Goal: Transaction & Acquisition: Book appointment/travel/reservation

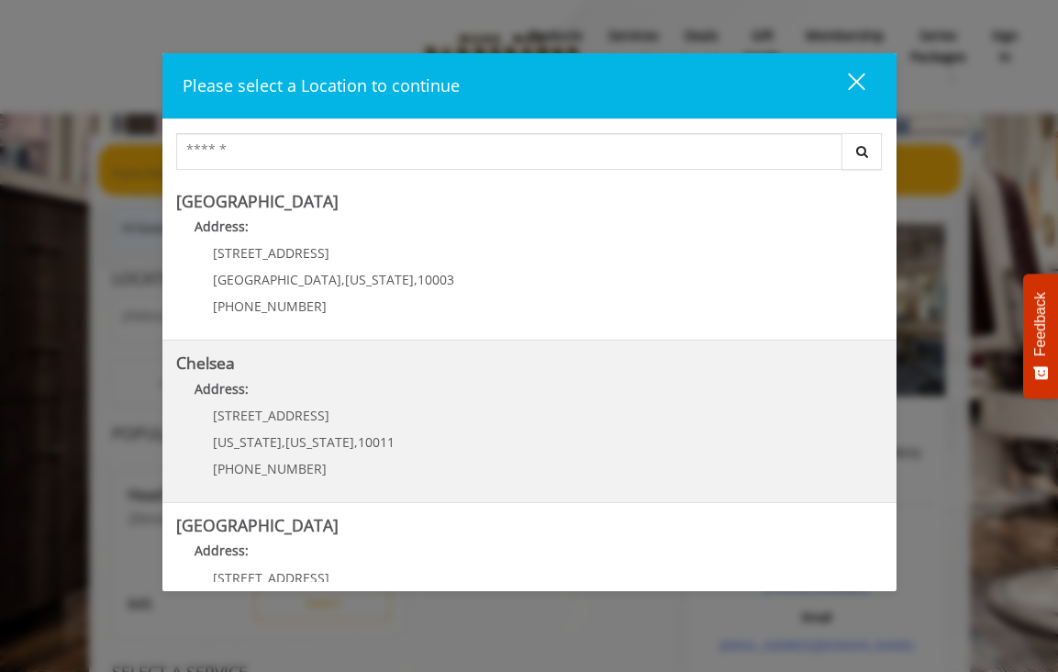
click at [422, 426] on link "Chelsea Address: [STREET_ADDRESS][US_STATE][US_STATE] (917) 639-3902" at bounding box center [529, 421] width 707 height 134
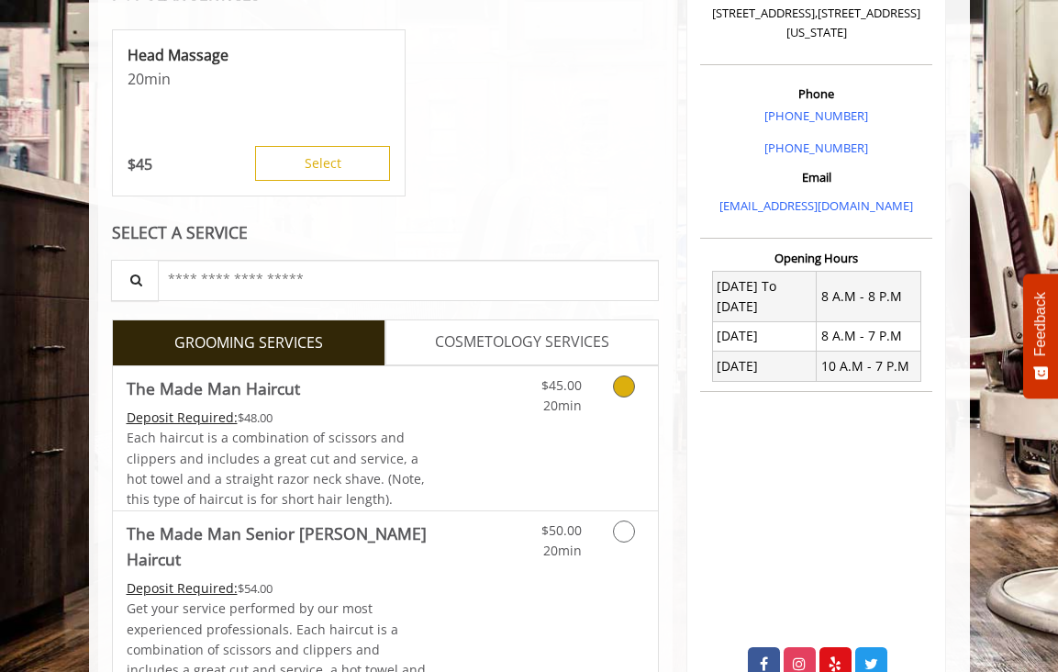
click at [497, 440] on link "Discounted Price" at bounding box center [476, 438] width 91 height 144
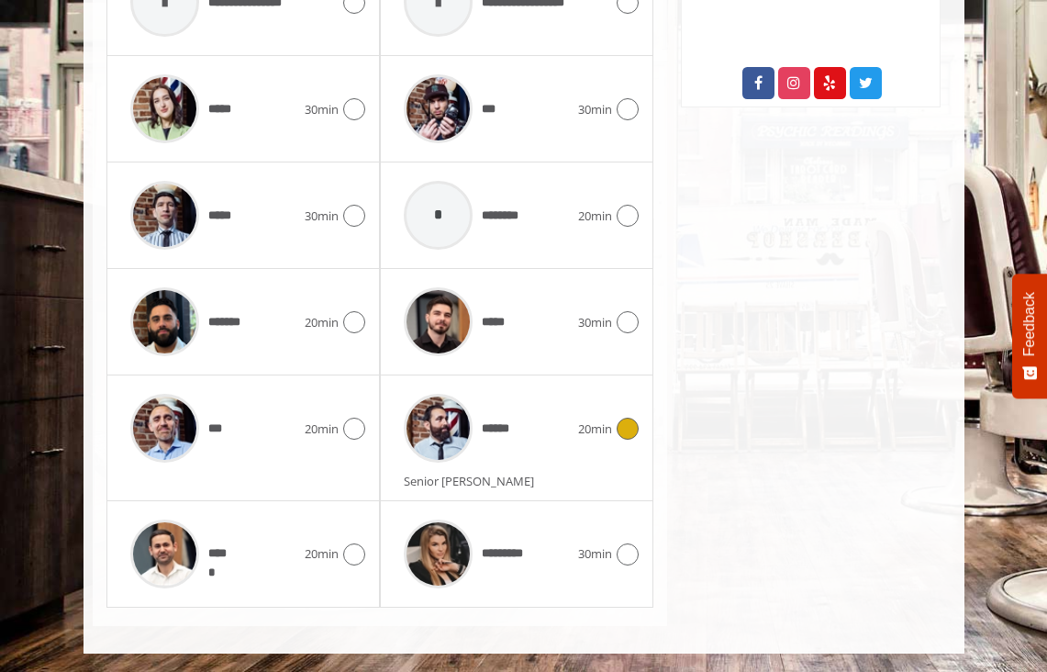
click at [542, 431] on div "******" at bounding box center [487, 428] width 184 height 87
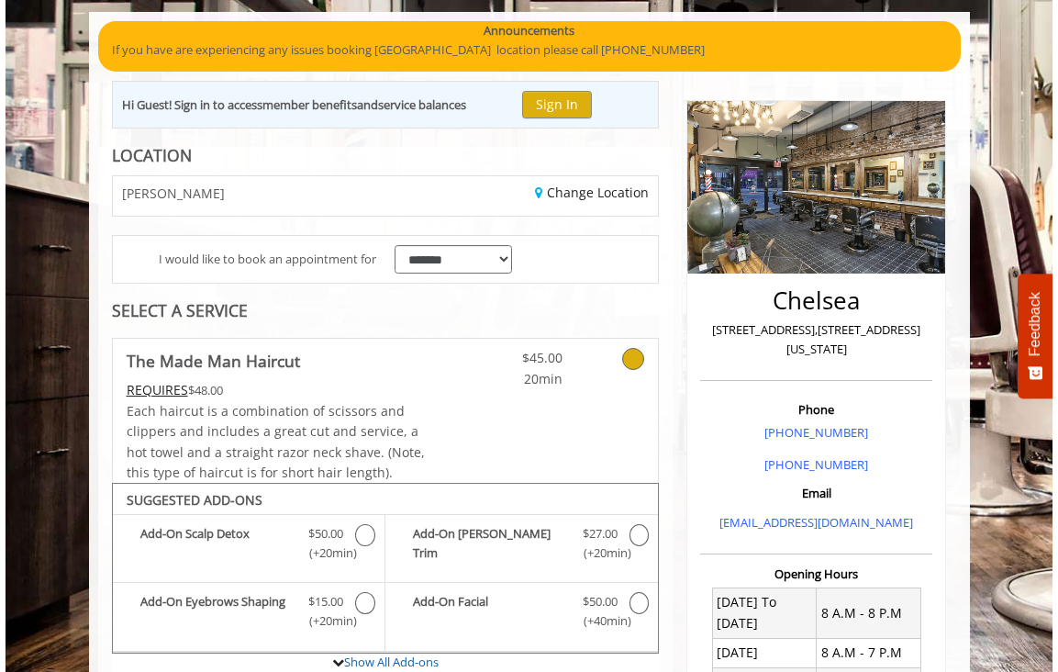
scroll to position [110, 0]
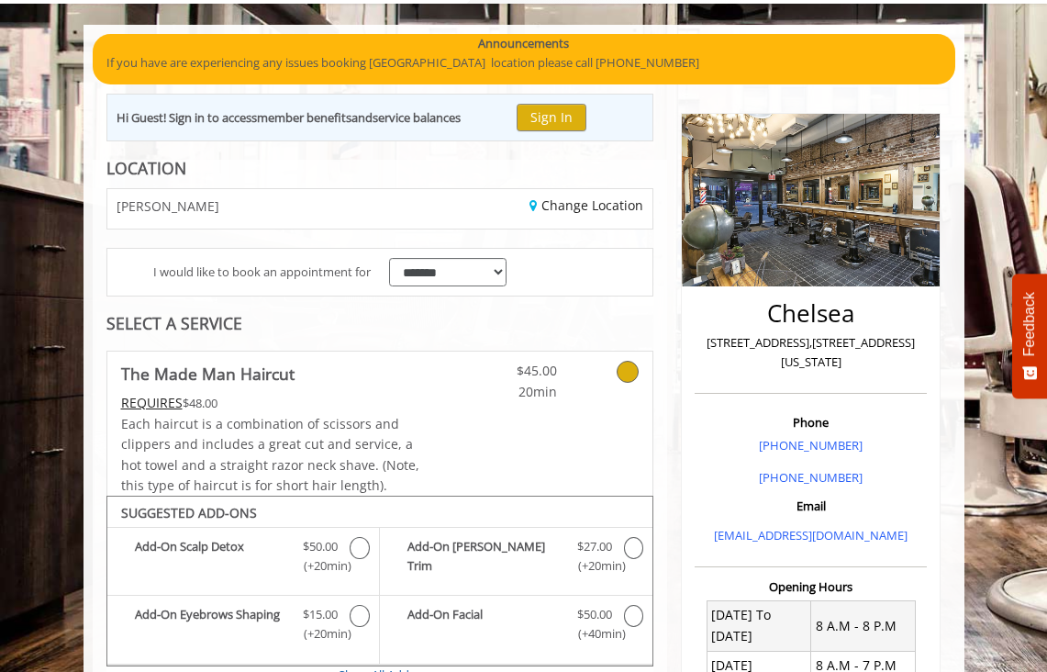
click at [630, 375] on icon at bounding box center [628, 372] width 22 height 22
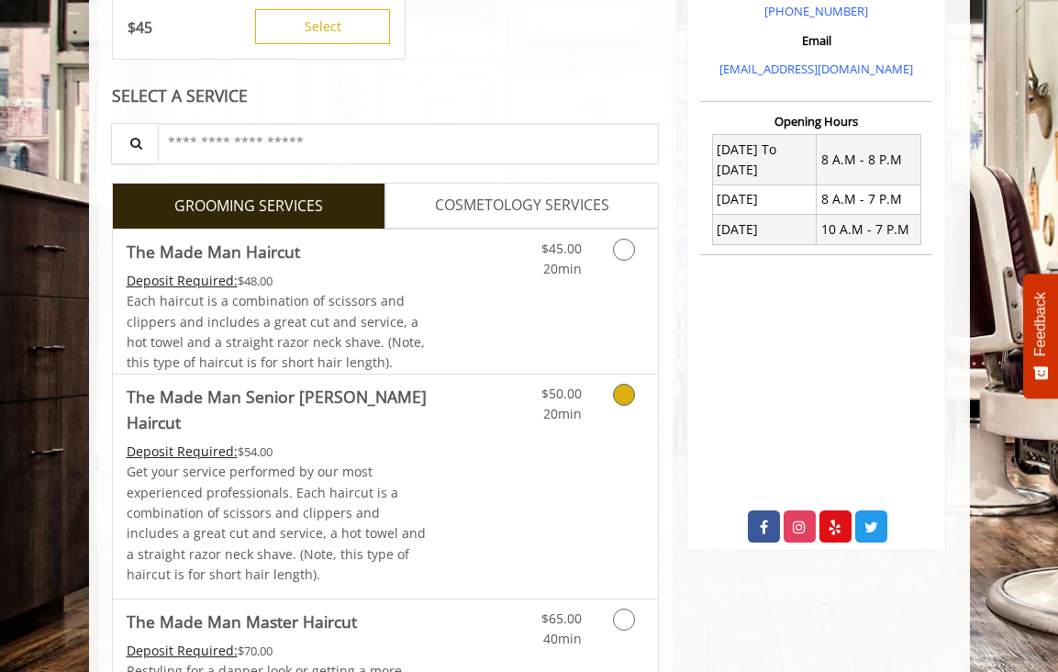
click at [508, 426] on link "Discounted Price" at bounding box center [476, 487] width 91 height 224
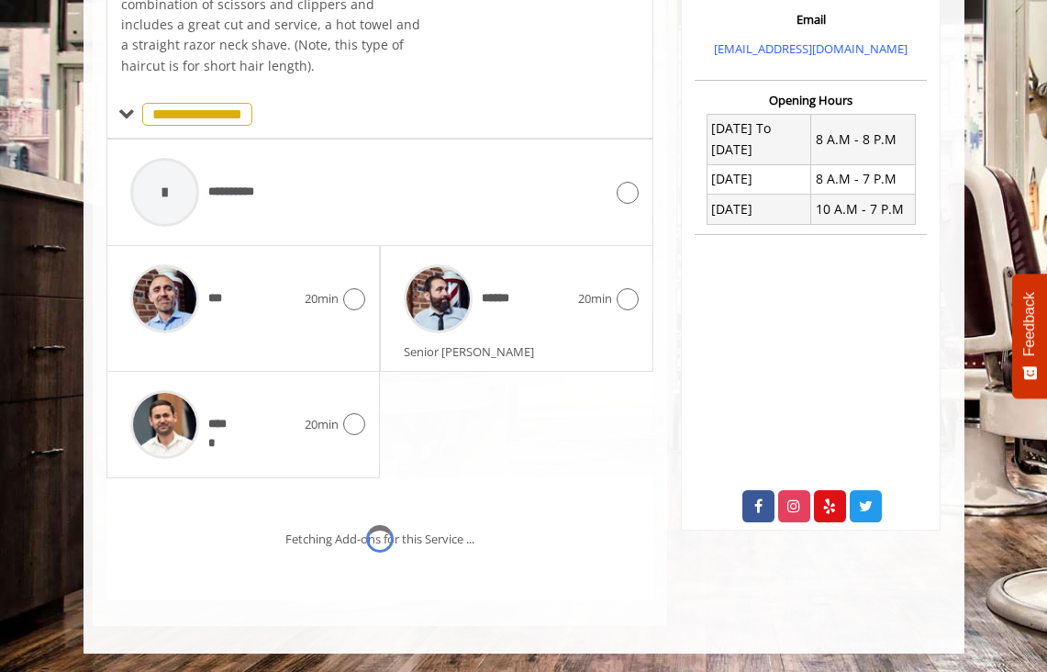
scroll to position [647, 0]
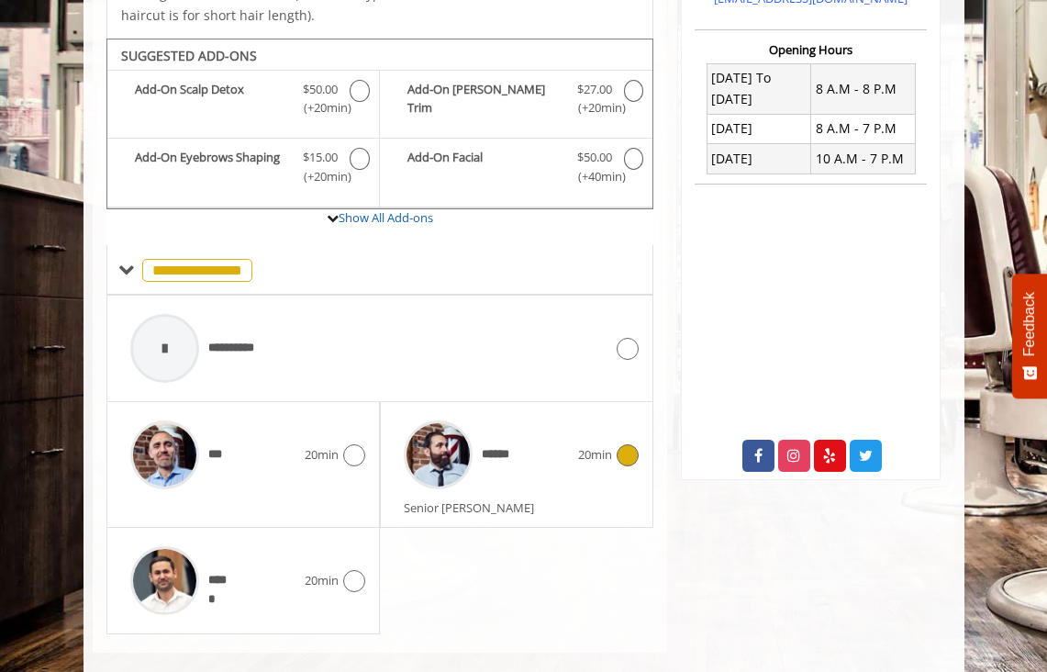
click at [520, 442] on div "******" at bounding box center [487, 454] width 184 height 87
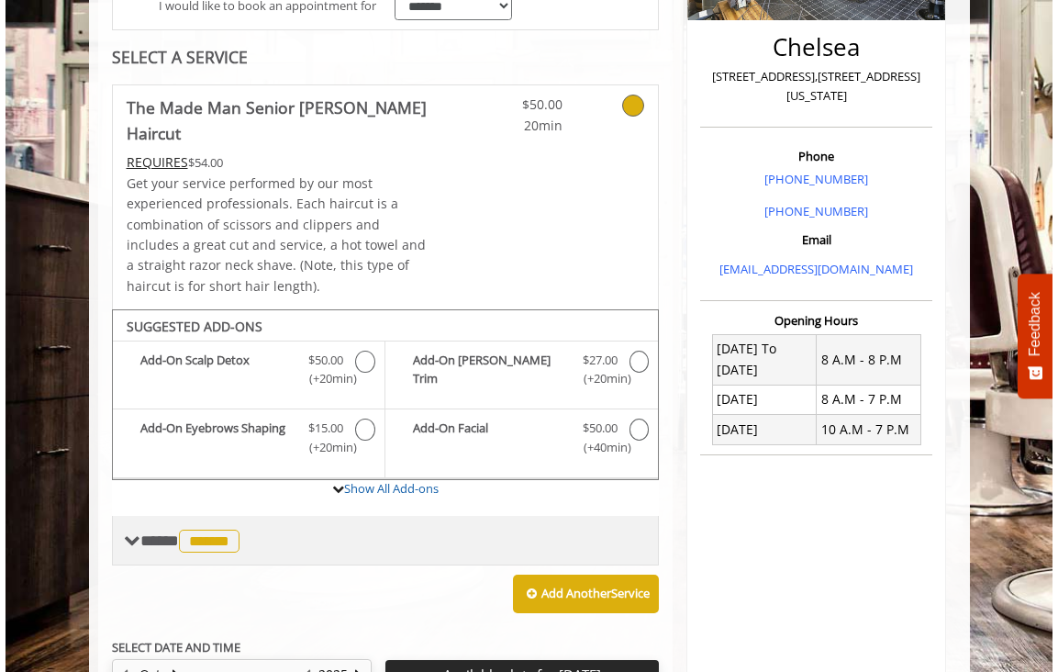
scroll to position [372, 0]
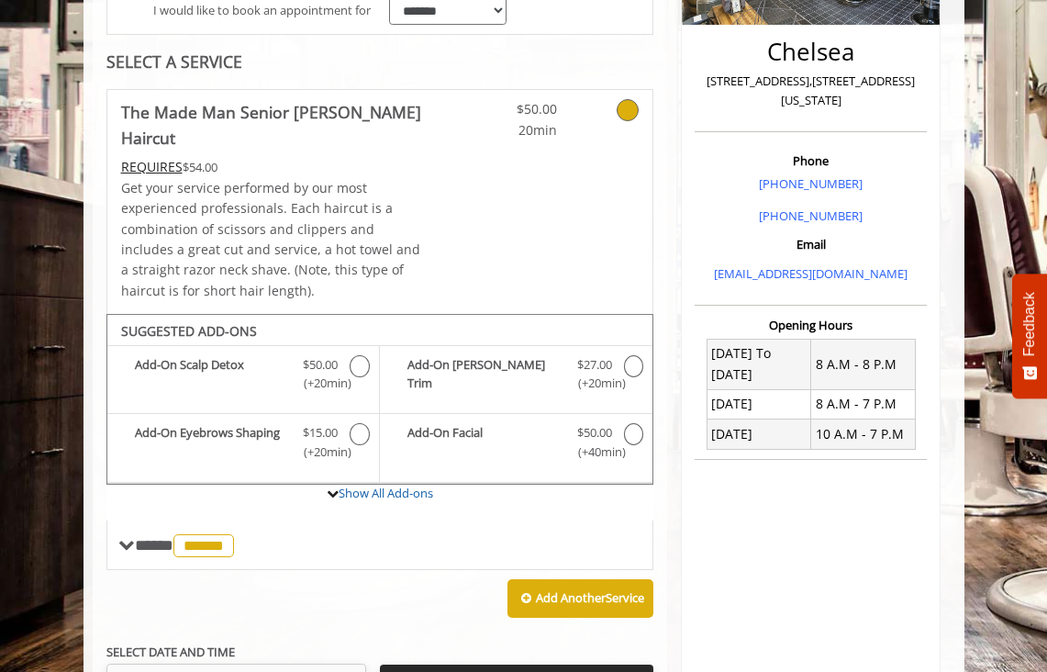
click at [632, 111] on icon at bounding box center [628, 110] width 22 height 22
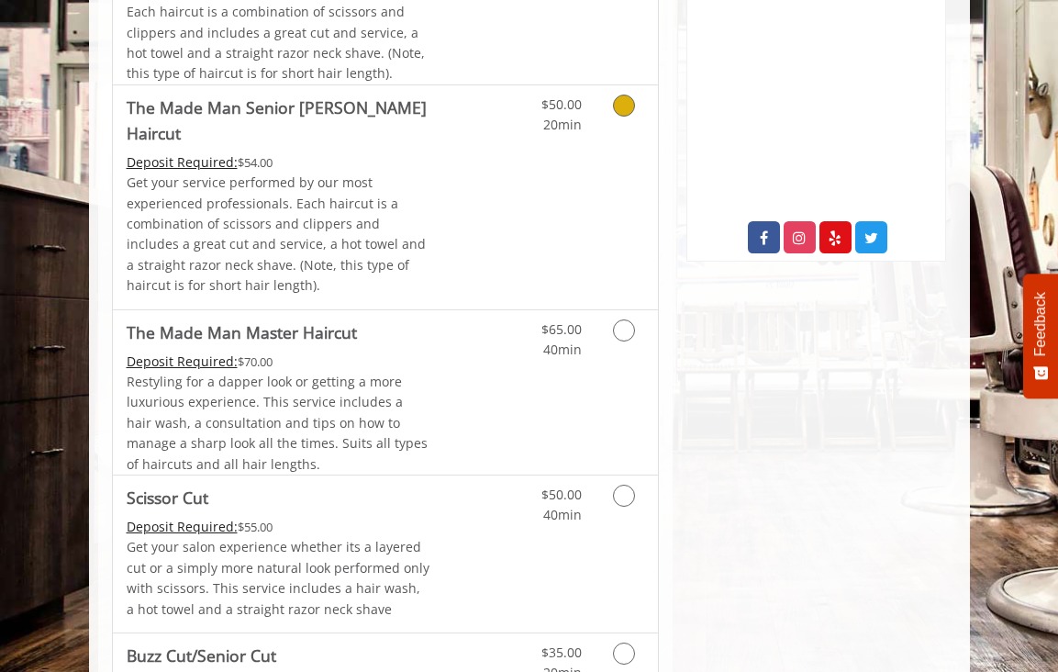
scroll to position [870, 0]
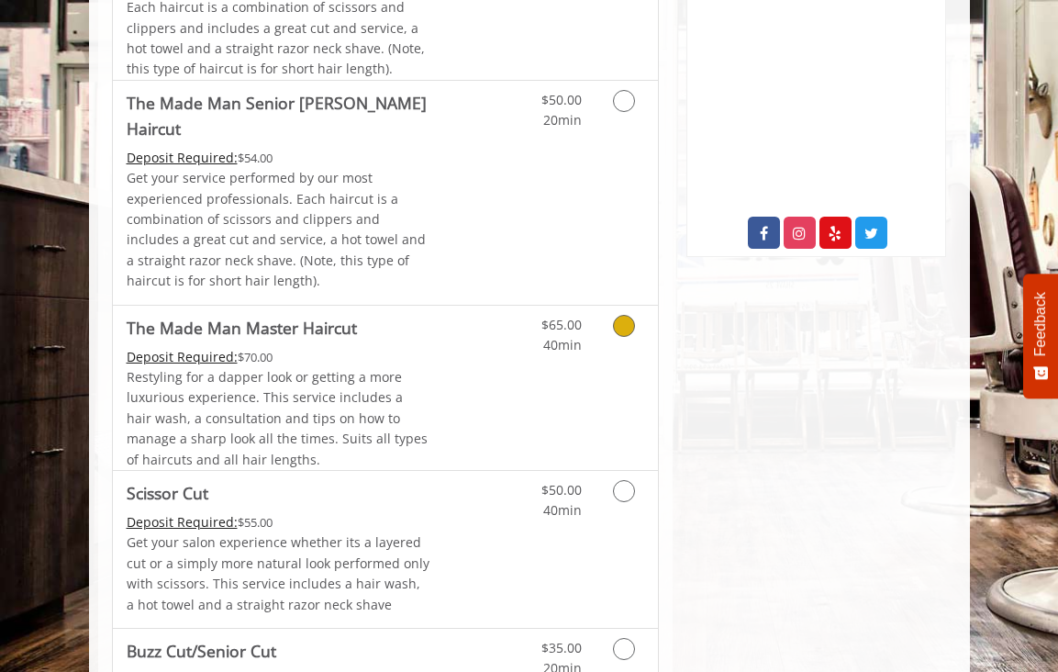
click at [477, 355] on link "Discounted Price" at bounding box center [476, 388] width 91 height 164
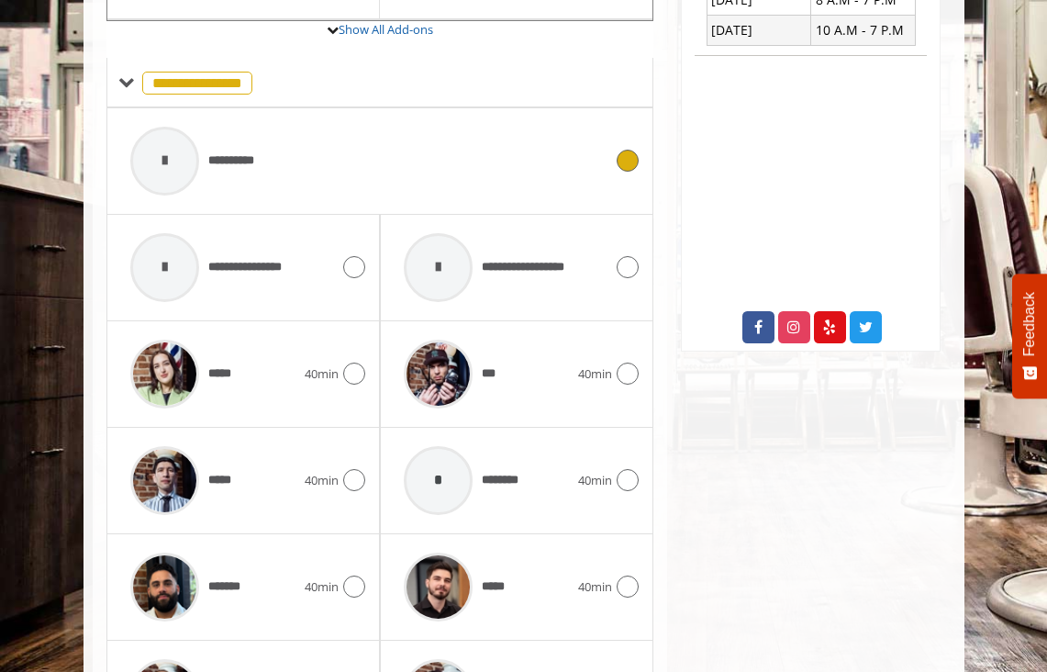
scroll to position [798, 0]
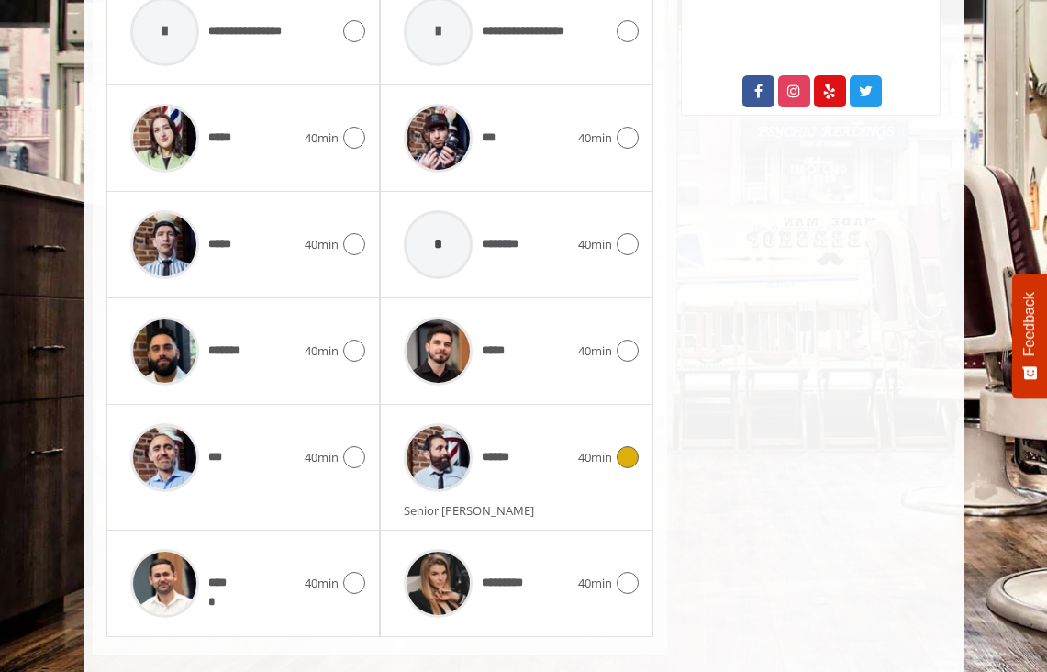
click at [544, 465] on div "******" at bounding box center [487, 457] width 184 height 87
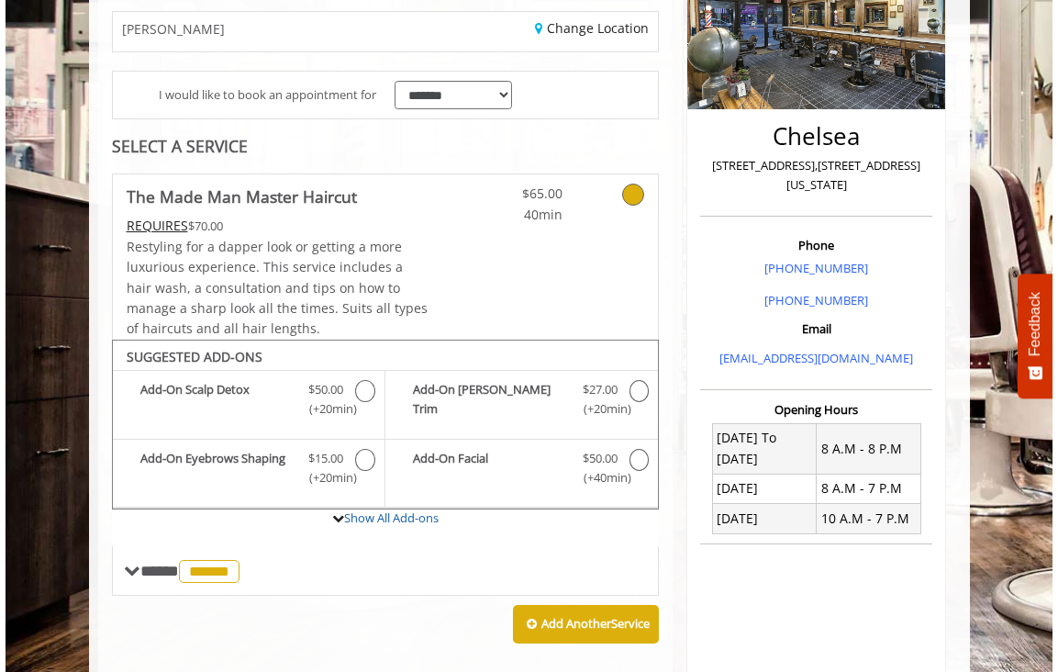
scroll to position [0, 0]
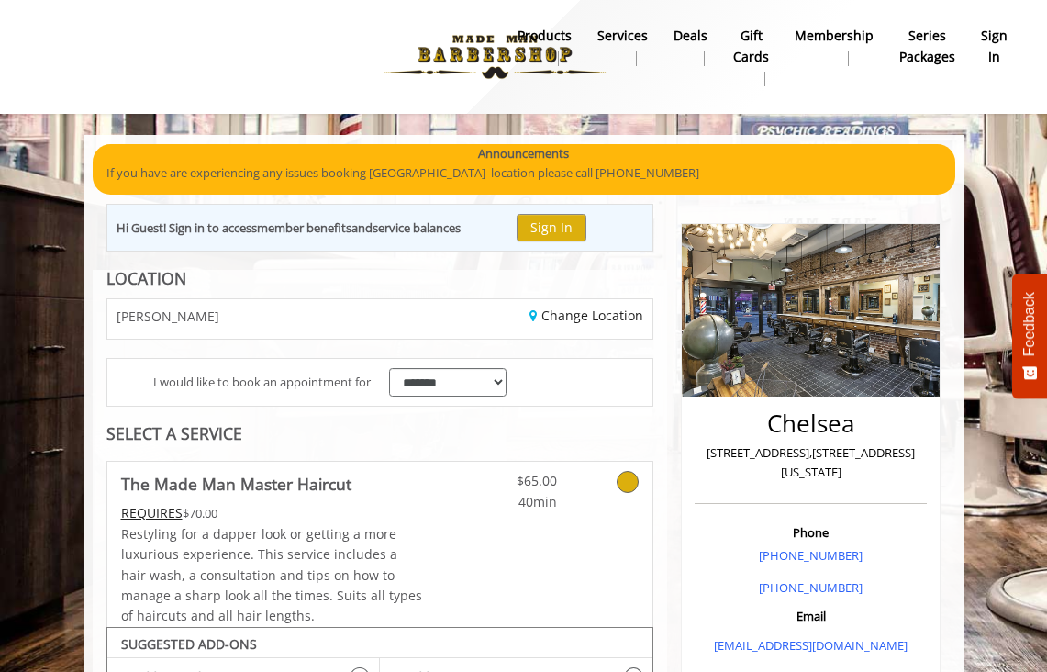
click at [619, 487] on icon at bounding box center [628, 482] width 22 height 22
